Goal: Check status: Check status

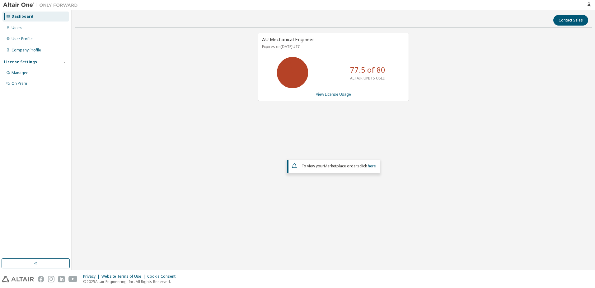
click at [335, 94] on link "View License Usage" at bounding box center [333, 94] width 35 height 5
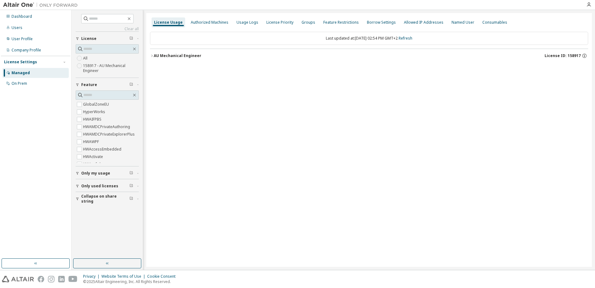
click at [152, 56] on icon "button" at bounding box center [152, 56] width 4 height 4
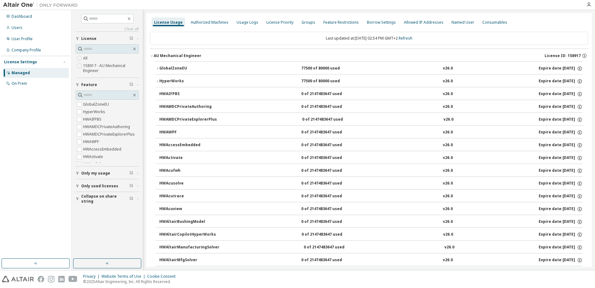
click at [158, 69] on icon "button" at bounding box center [157, 68] width 1 height 2
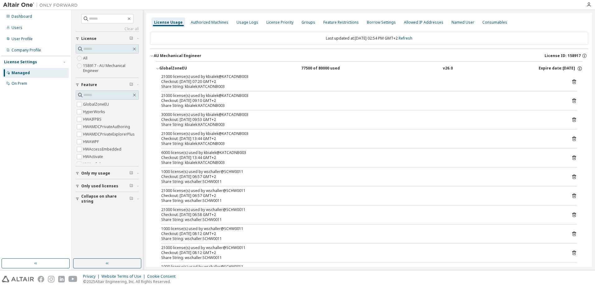
click at [77, 174] on icon "button" at bounding box center [78, 173] width 4 height 4
click at [76, 205] on icon "button" at bounding box center [78, 204] width 4 height 4
click at [76, 236] on icon "button" at bounding box center [78, 235] width 4 height 4
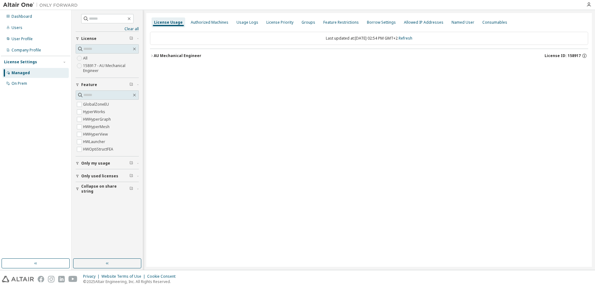
click at [153, 56] on icon "button" at bounding box center [152, 56] width 4 height 4
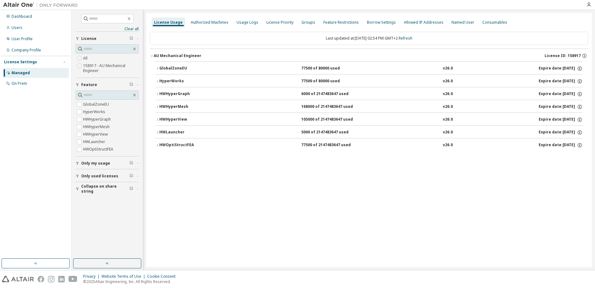
click at [158, 69] on icon "button" at bounding box center [158, 69] width 4 height 4
